Goal: Task Accomplishment & Management: Manage account settings

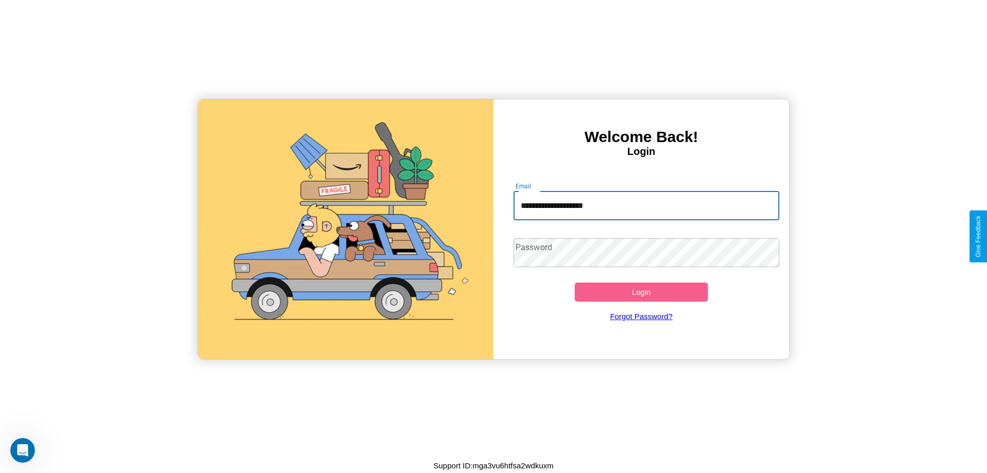
type input "**********"
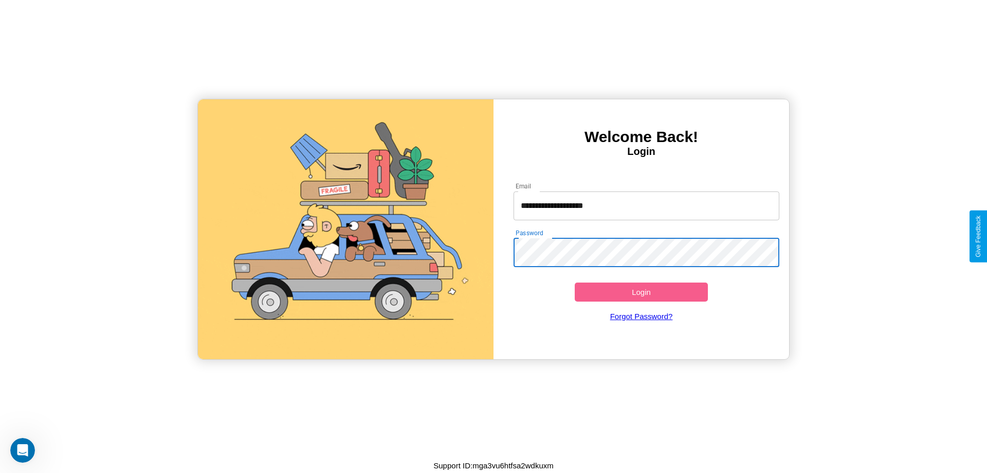
click at [641, 292] on button "Login" at bounding box center [641, 291] width 133 height 19
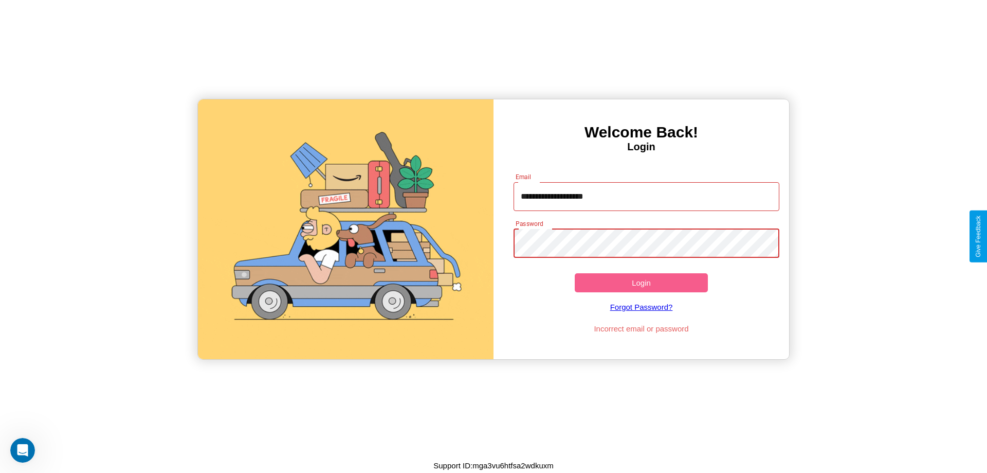
click at [641, 282] on button "Login" at bounding box center [641, 282] width 133 height 19
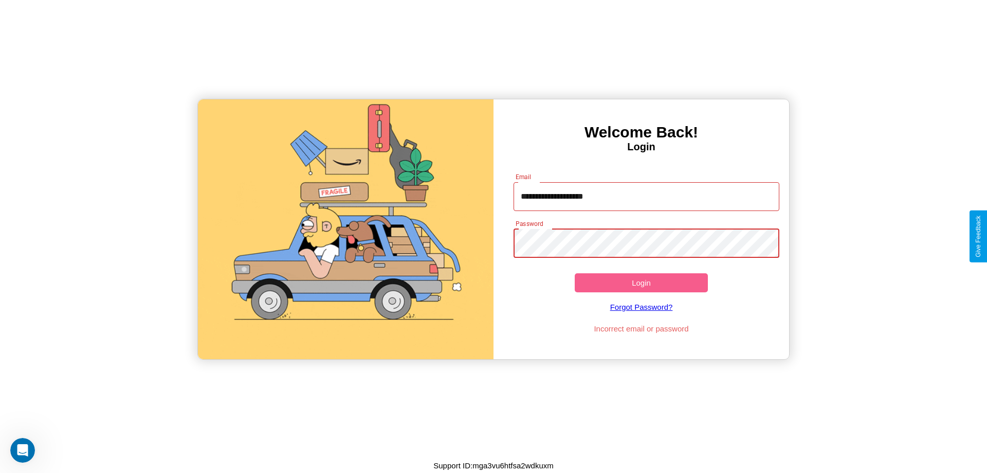
click at [641, 282] on button "Login" at bounding box center [641, 282] width 133 height 19
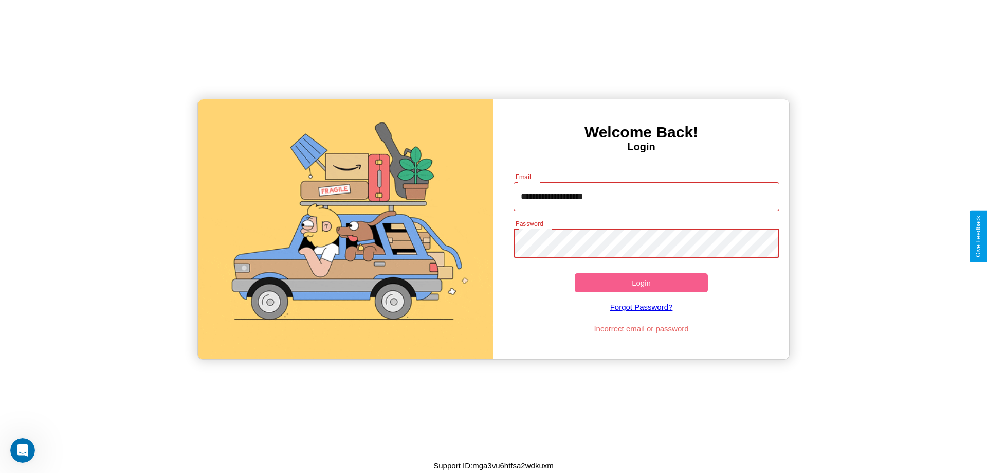
click at [641, 282] on button "Login" at bounding box center [641, 282] width 133 height 19
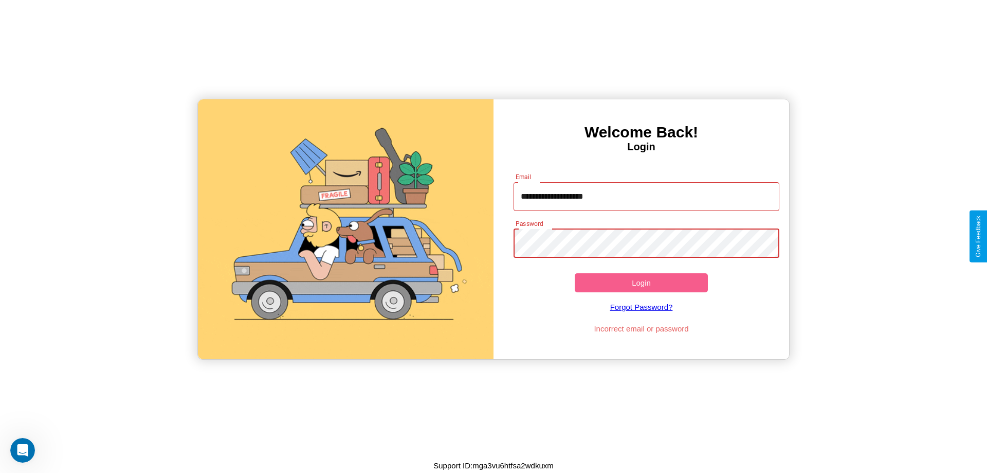
click at [641, 282] on button "Login" at bounding box center [641, 282] width 133 height 19
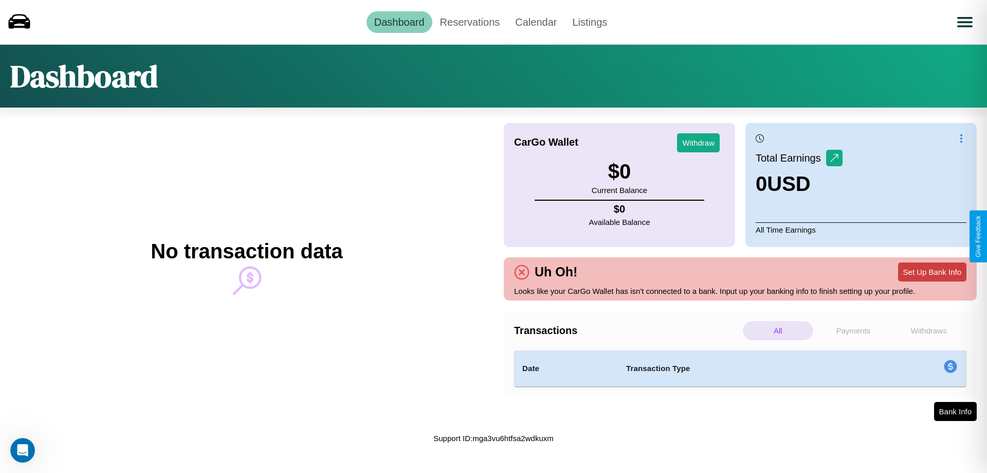
click at [932, 272] on button "Set Up Bank Info" at bounding box center [932, 271] width 68 height 19
